Goal: Navigation & Orientation: Find specific page/section

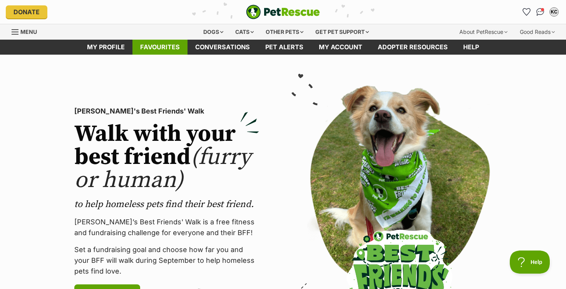
click at [170, 51] on link "Favourites" at bounding box center [159, 47] width 55 height 15
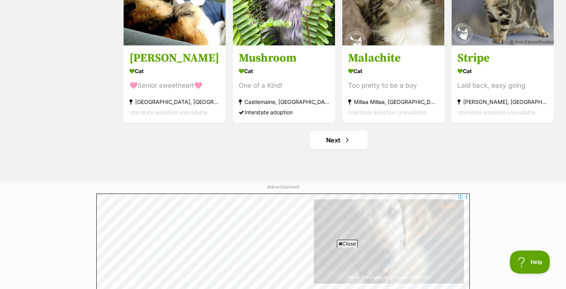
scroll to position [967, 0]
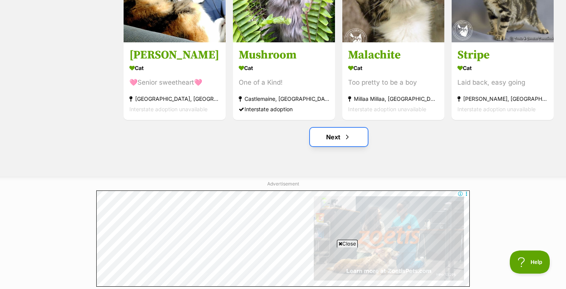
click at [337, 139] on link "Next" at bounding box center [339, 137] width 58 height 18
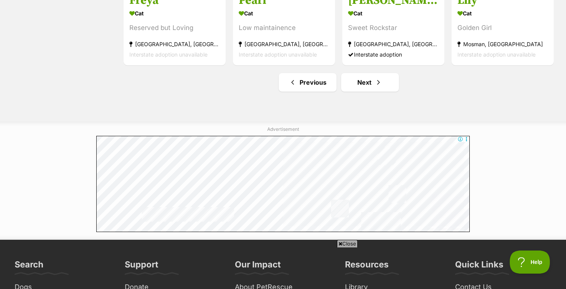
scroll to position [1017, 0]
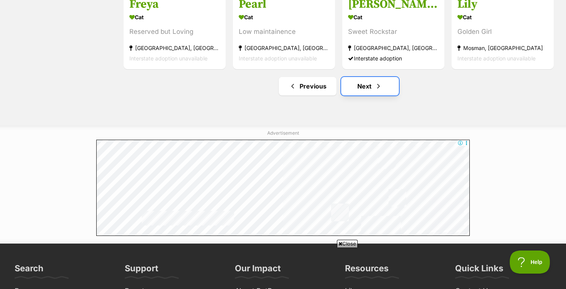
click at [368, 90] on link "Next" at bounding box center [370, 86] width 58 height 18
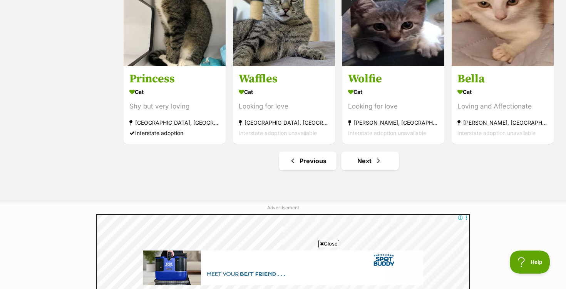
scroll to position [945, 0]
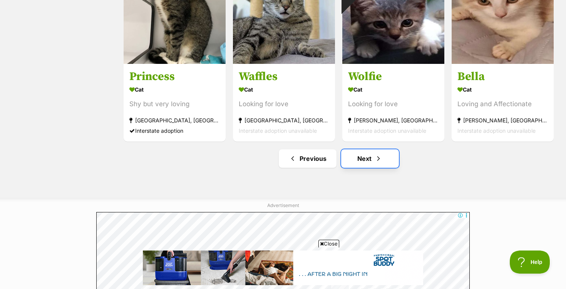
click at [371, 159] on link "Next" at bounding box center [370, 158] width 58 height 18
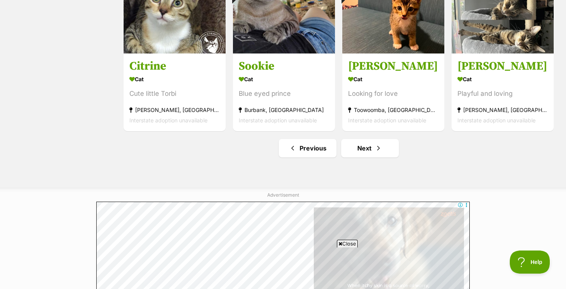
scroll to position [958, 0]
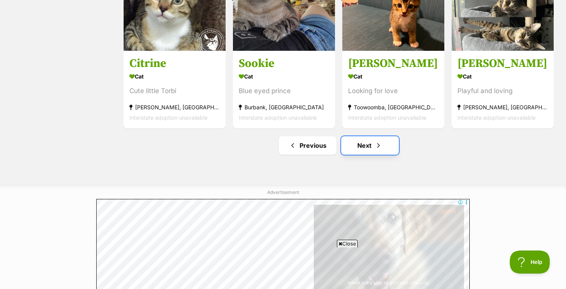
click at [362, 150] on link "Next" at bounding box center [370, 145] width 58 height 18
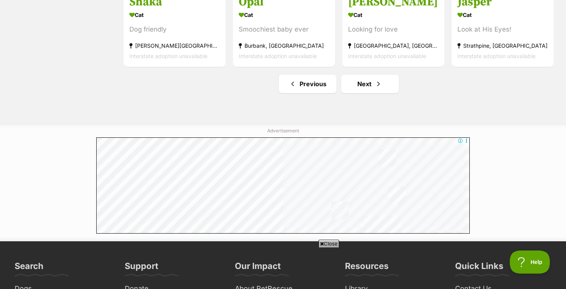
scroll to position [1021, 0]
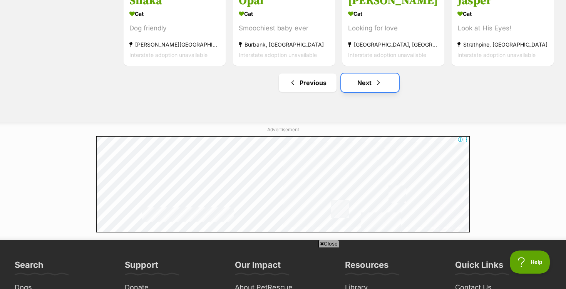
click at [367, 80] on link "Next" at bounding box center [370, 83] width 58 height 18
